Goal: Transaction & Acquisition: Purchase product/service

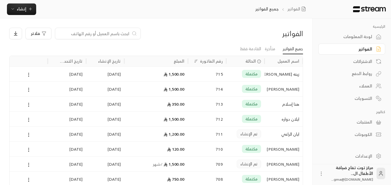
click at [359, 48] on div "الفواتير" at bounding box center [348, 49] width 47 height 6
click at [26, 7] on span "إنشاء" at bounding box center [21, 8] width 22 height 7
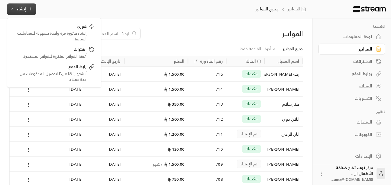
click at [367, 84] on div "العملاء" at bounding box center [348, 86] width 47 height 6
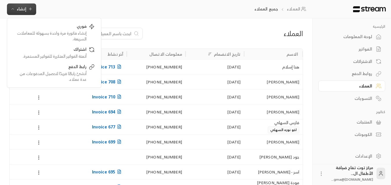
click at [157, 6] on div "العملاء جميع العملاء إنشاء فوري إنشاء فاتورة مرة واحدة بسهولة للمعاملات السريعة…" at bounding box center [157, 9] width 314 height 19
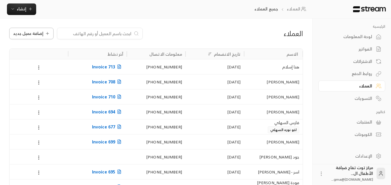
click at [45, 34] on icon at bounding box center [47, 33] width 5 height 5
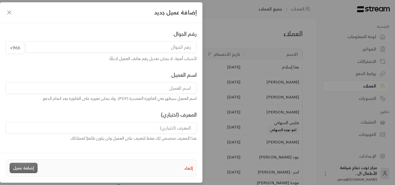
click at [175, 50] on input "tel" at bounding box center [110, 47] width 171 height 12
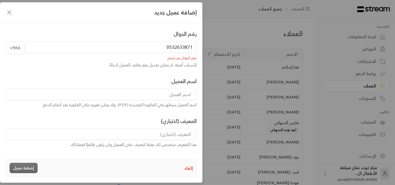
drag, startPoint x: 164, startPoint y: 47, endPoint x: 168, endPoint y: 51, distance: 4.9
click at [168, 51] on input "0532633871" at bounding box center [110, 47] width 171 height 12
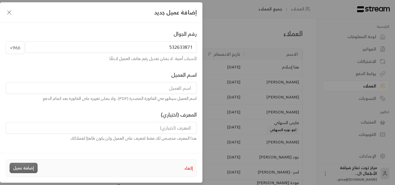
type input "532633871"
click at [182, 89] on input at bounding box center [101, 88] width 191 height 12
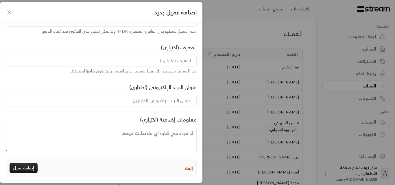
scroll to position [77, 0]
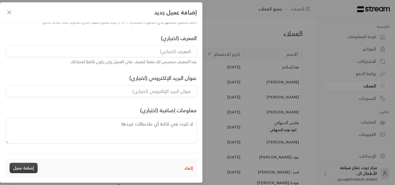
type input "[PERSON_NAME]"
click at [34, 165] on button "إضافة عميل" at bounding box center [24, 168] width 28 height 10
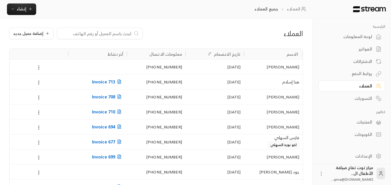
click at [367, 47] on div "الفواتير" at bounding box center [348, 49] width 47 height 6
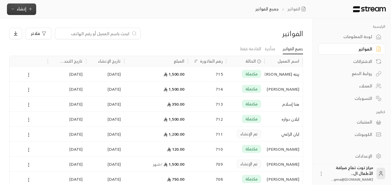
click at [28, 10] on icon "button" at bounding box center [30, 9] width 5 height 5
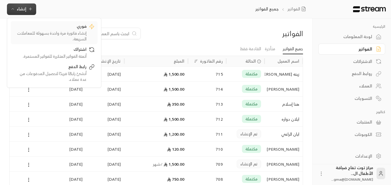
click at [59, 33] on div "إنشاء فاتورة مرة واحدة بسهولة للمعاملات السريعة." at bounding box center [50, 36] width 73 height 12
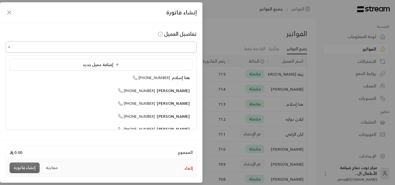
click at [131, 51] on input "اختر العميل" at bounding box center [101, 47] width 191 height 10
click at [173, 90] on span "[PERSON_NAME]" at bounding box center [173, 90] width 33 height 7
type input "**********"
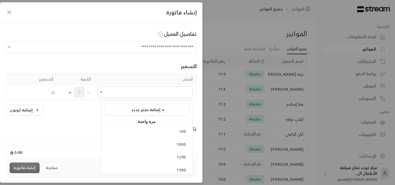
click at [173, 90] on input "اختر العميل" at bounding box center [145, 92] width 95 height 10
click at [180, 151] on span "1800" at bounding box center [182, 153] width 10 height 7
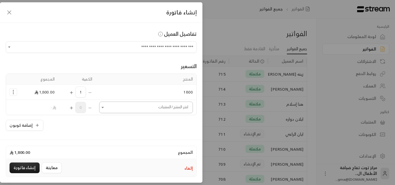
click at [106, 107] on icon "Open" at bounding box center [103, 108] width 6 height 6
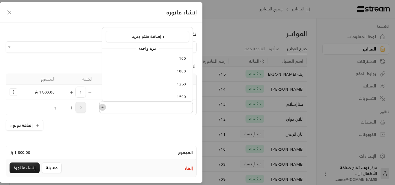
click at [106, 107] on icon "Close" at bounding box center [103, 108] width 6 height 6
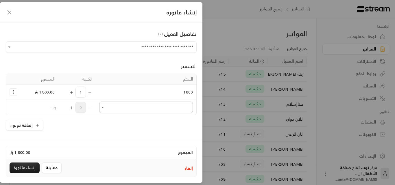
click at [106, 107] on icon "Open" at bounding box center [103, 108] width 6 height 6
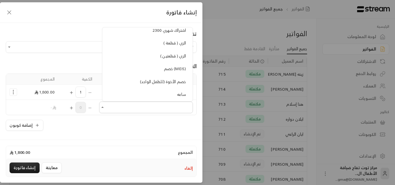
scroll to position [520, 0]
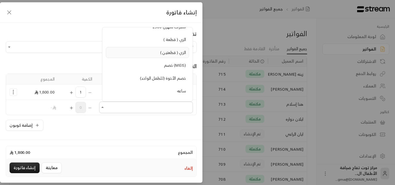
click at [166, 53] on span "الزي ( قطعتين )" at bounding box center [173, 52] width 26 height 7
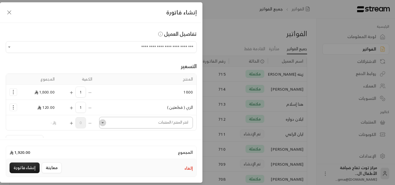
click at [104, 123] on icon "Open" at bounding box center [102, 122] width 2 height 1
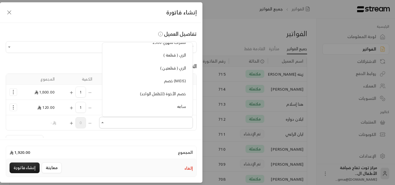
scroll to position [549, 0]
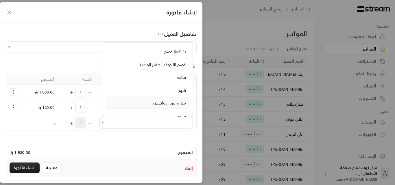
click at [152, 102] on span "ملازم عربي وانجليزي" at bounding box center [168, 102] width 34 height 7
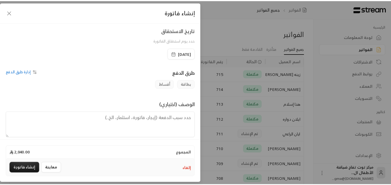
scroll to position [151, 0]
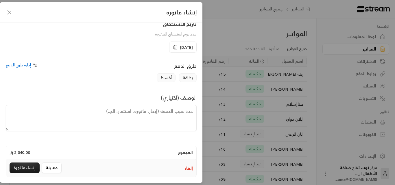
click at [171, 115] on textarea at bounding box center [101, 118] width 191 height 26
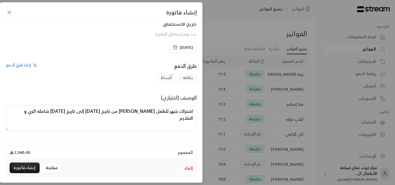
click at [69, 112] on textarea "اشتراك شهر للطفل [PERSON_NAME] من تاريخ [DATE] إلى تاريخ [DATE] شامله الزي و ال…" at bounding box center [101, 118] width 191 height 26
type textarea "اشتراك شهر للطفل [PERSON_NAME] من تاريخ [DATE] إلى تاريخ [DATE] شامله الزي و ال…"
click at [50, 168] on button "معاينة" at bounding box center [52, 168] width 20 height 11
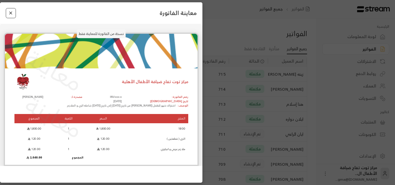
click at [11, 10] on button "Close" at bounding box center [11, 13] width 10 height 10
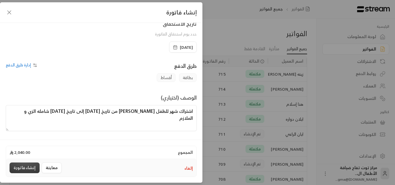
click at [25, 167] on button "إنشاء فاتورة" at bounding box center [25, 168] width 30 height 11
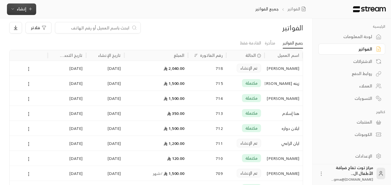
scroll to position [0, 0]
